Goal: Task Accomplishment & Management: Manage account settings

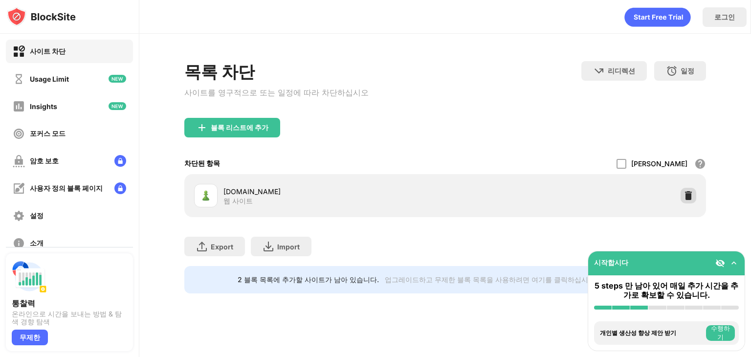
click at [691, 201] on img at bounding box center [689, 196] width 10 height 10
